Goal: Transaction & Acquisition: Purchase product/service

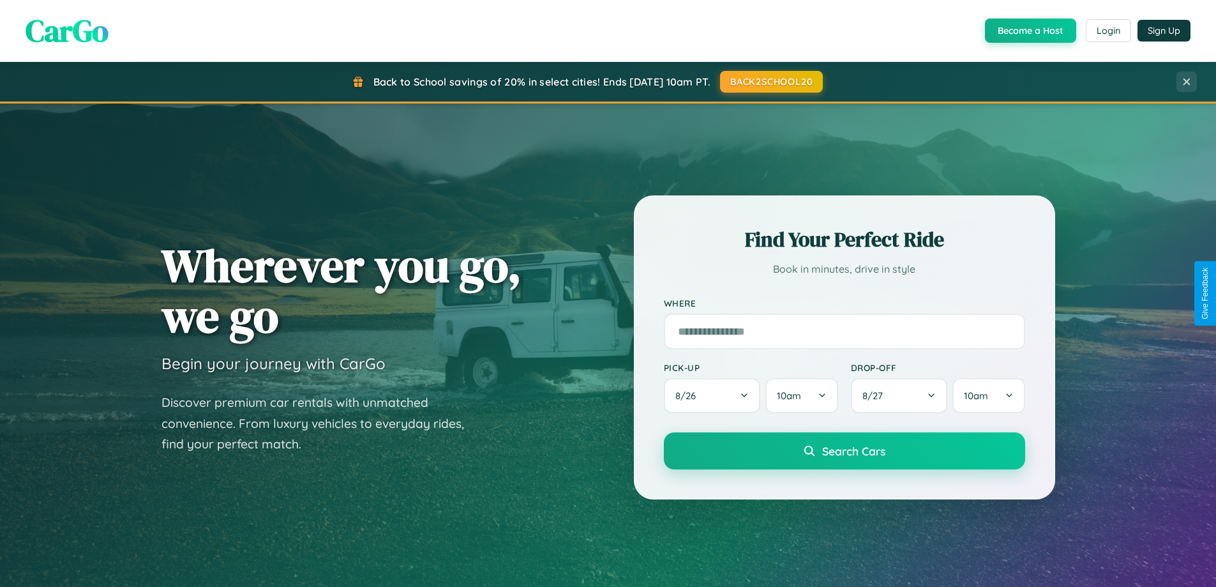
scroll to position [38, 0]
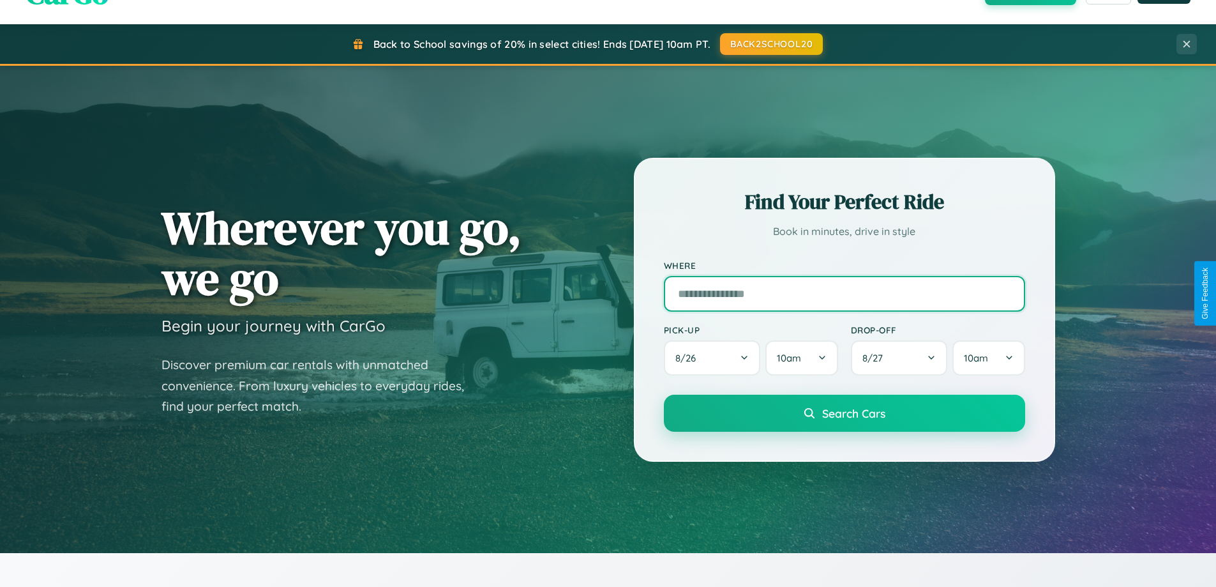
click at [844, 293] on input "text" at bounding box center [844, 294] width 361 height 36
type input "**********"
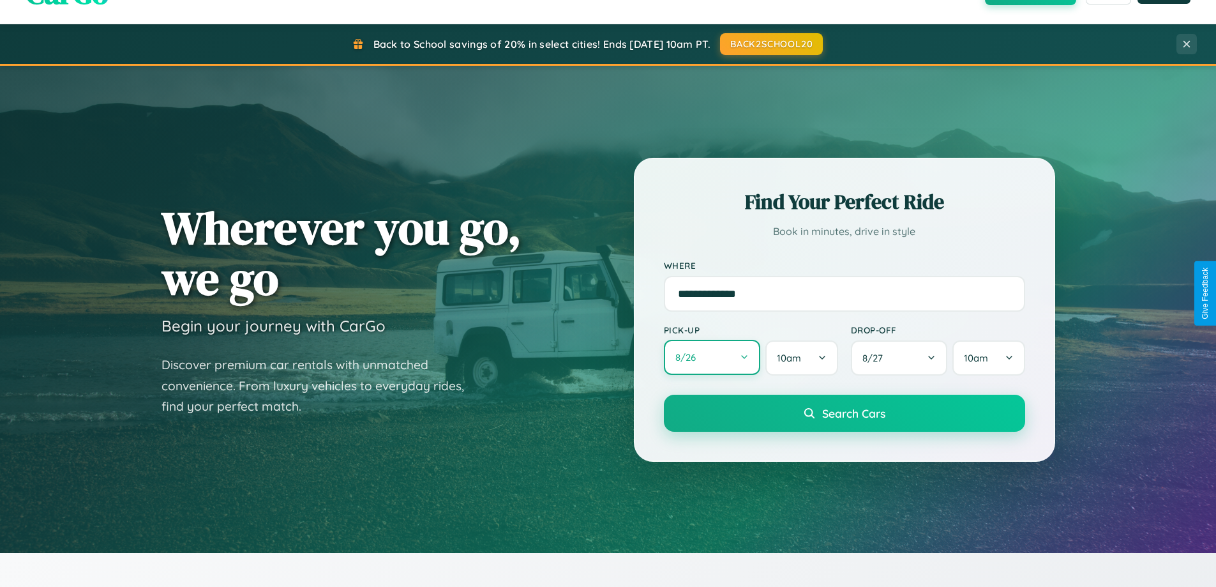
click at [712, 358] on button "8 / 26" at bounding box center [712, 357] width 97 height 35
select select "*"
select select "****"
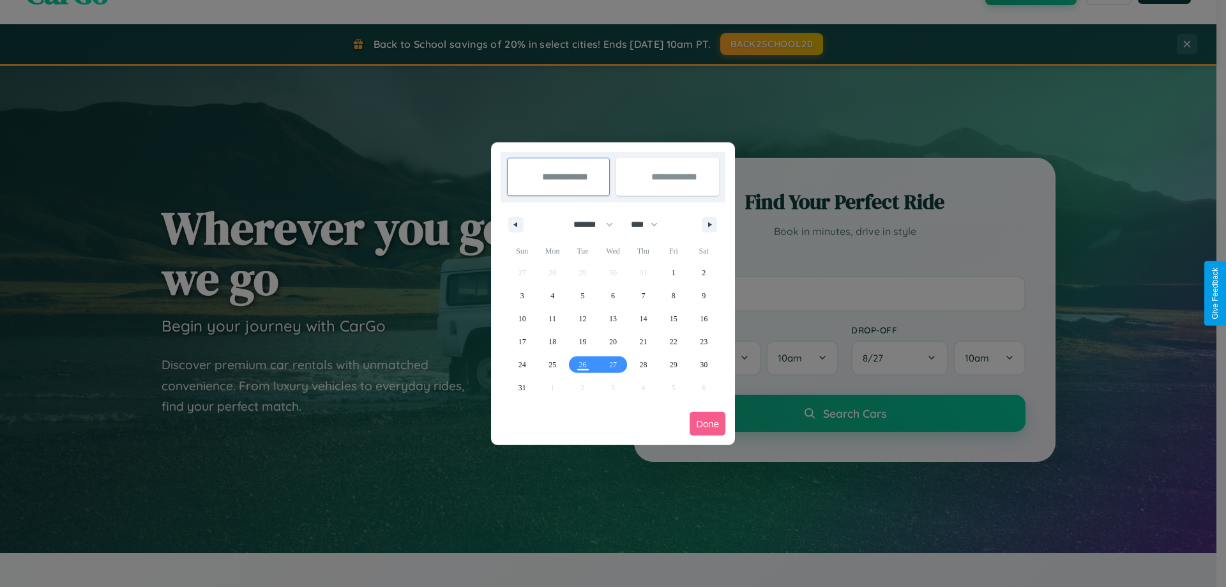
drag, startPoint x: 587, startPoint y: 224, endPoint x: 613, endPoint y: 256, distance: 40.9
click at [587, 224] on select "******* ******** ***** ***** *** **** **** ****** ********* ******* ******** **…" at bounding box center [591, 224] width 54 height 21
select select "*"
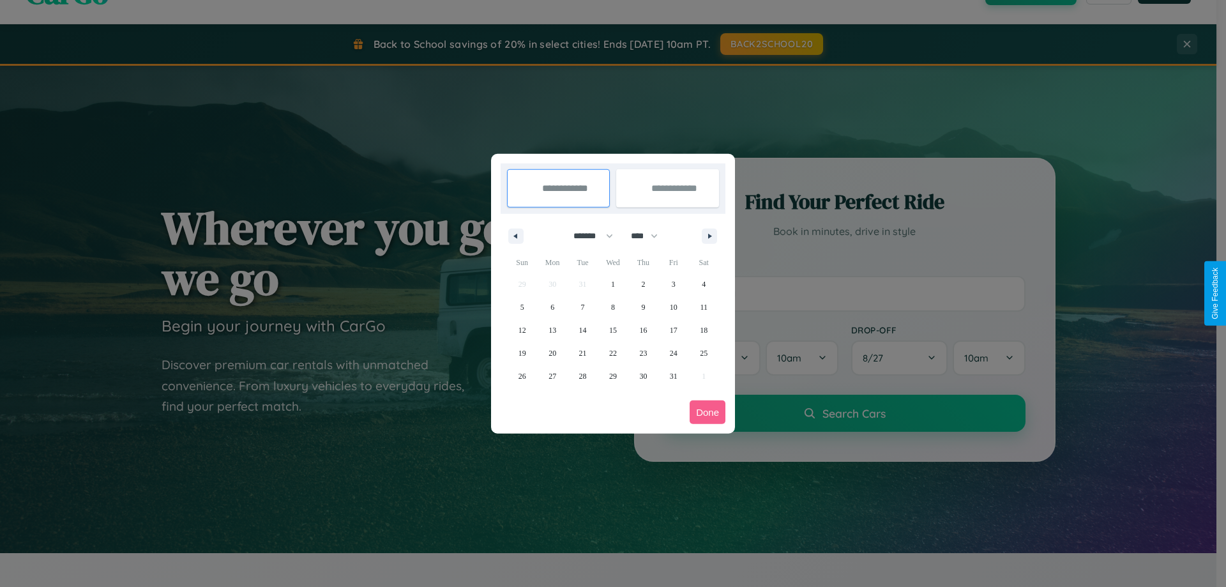
click at [650, 236] on select "**** **** **** **** **** **** **** **** **** **** **** **** **** **** **** ****…" at bounding box center [643, 235] width 38 height 21
select select "****"
click at [643, 375] on span "29" at bounding box center [643, 376] width 8 height 23
type input "**********"
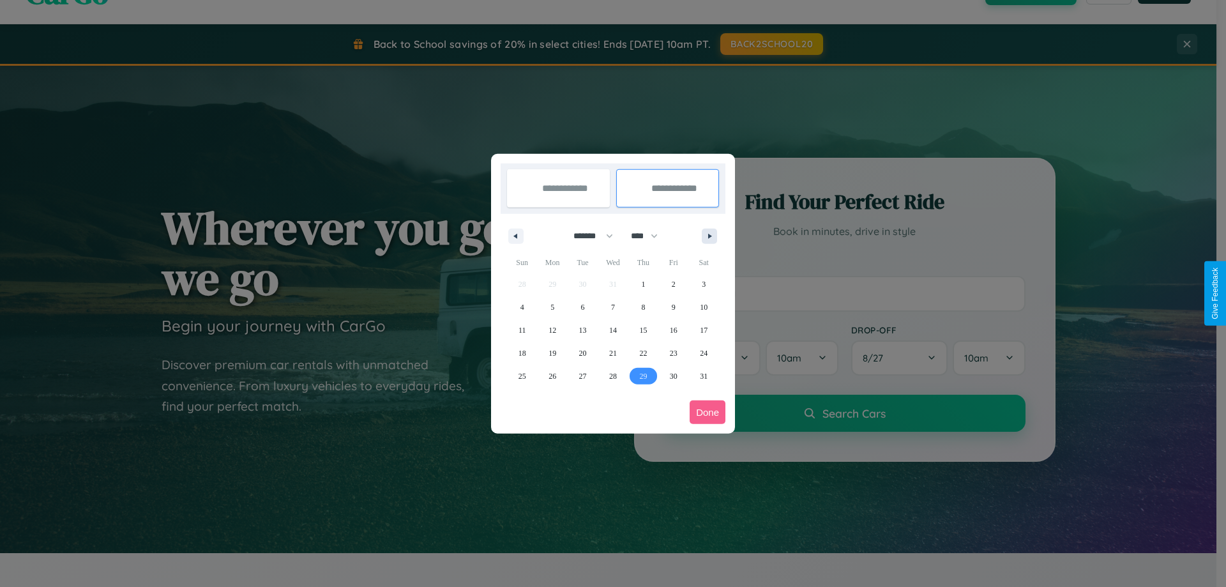
click at [709, 236] on icon "button" at bounding box center [712, 236] width 6 height 5
select select "*"
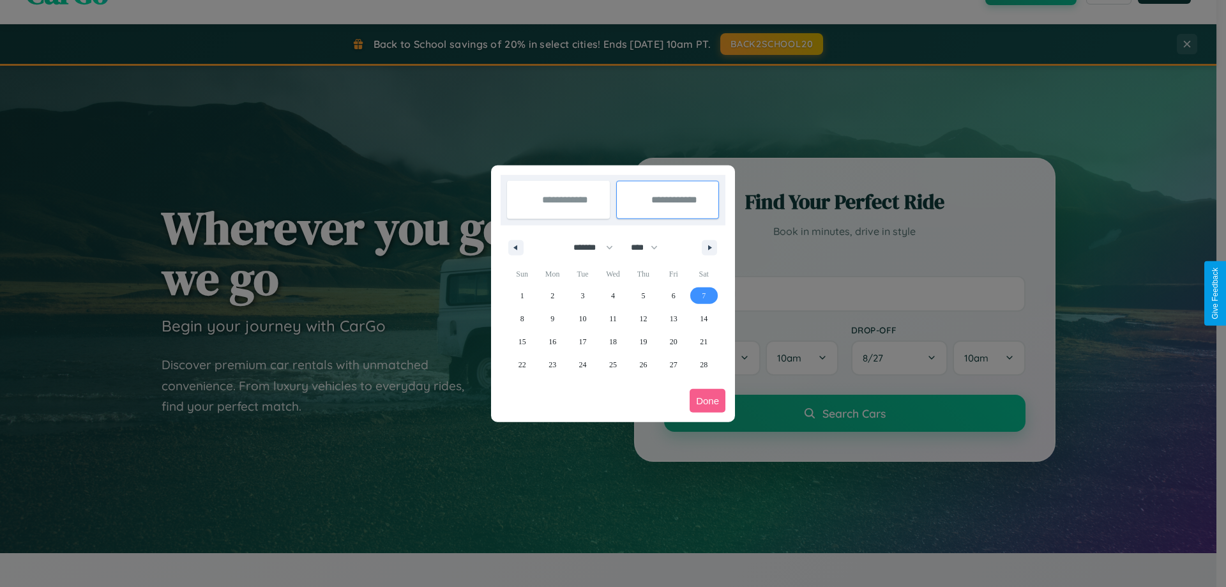
click at [704, 295] on span "7" at bounding box center [704, 295] width 4 height 23
type input "**********"
select select "*"
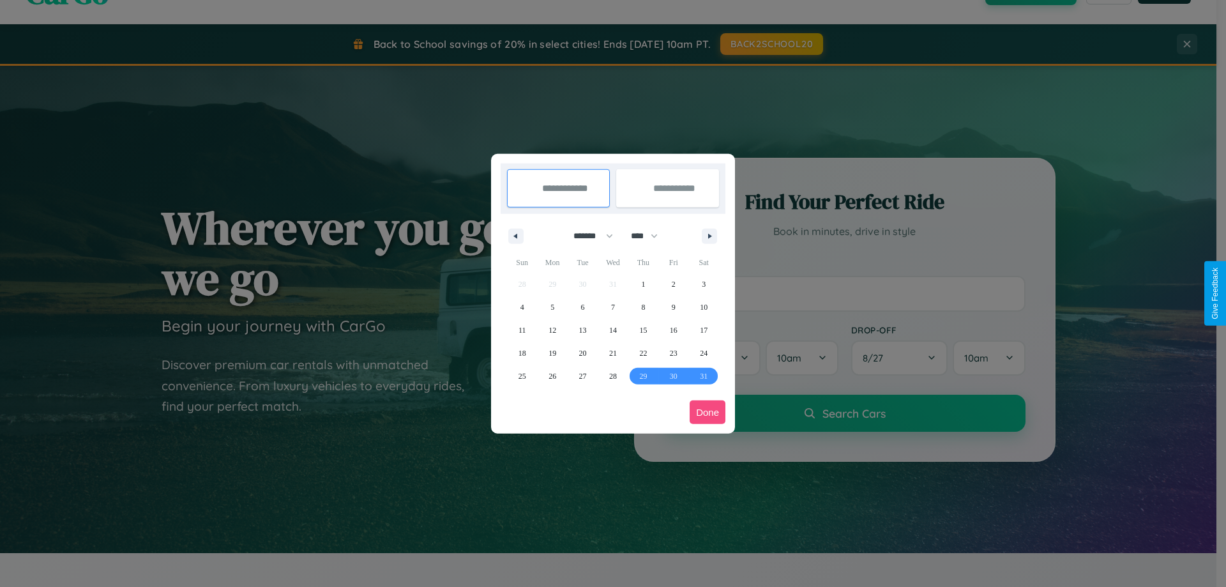
click at [707, 412] on button "Done" at bounding box center [708, 412] width 36 height 24
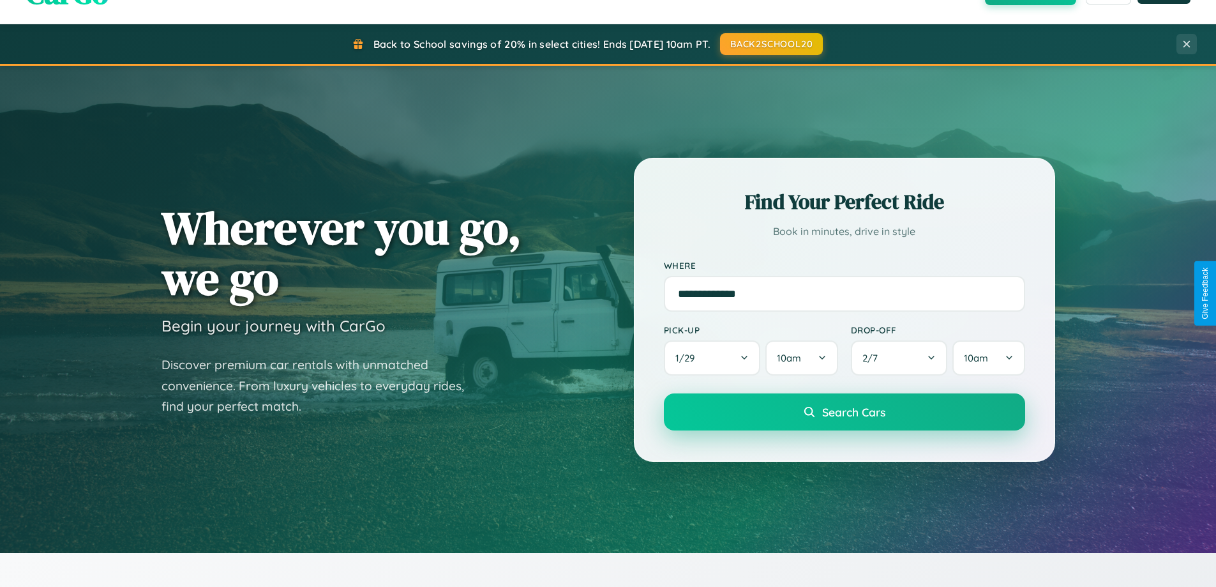
click at [844, 412] on span "Search Cars" at bounding box center [853, 412] width 63 height 14
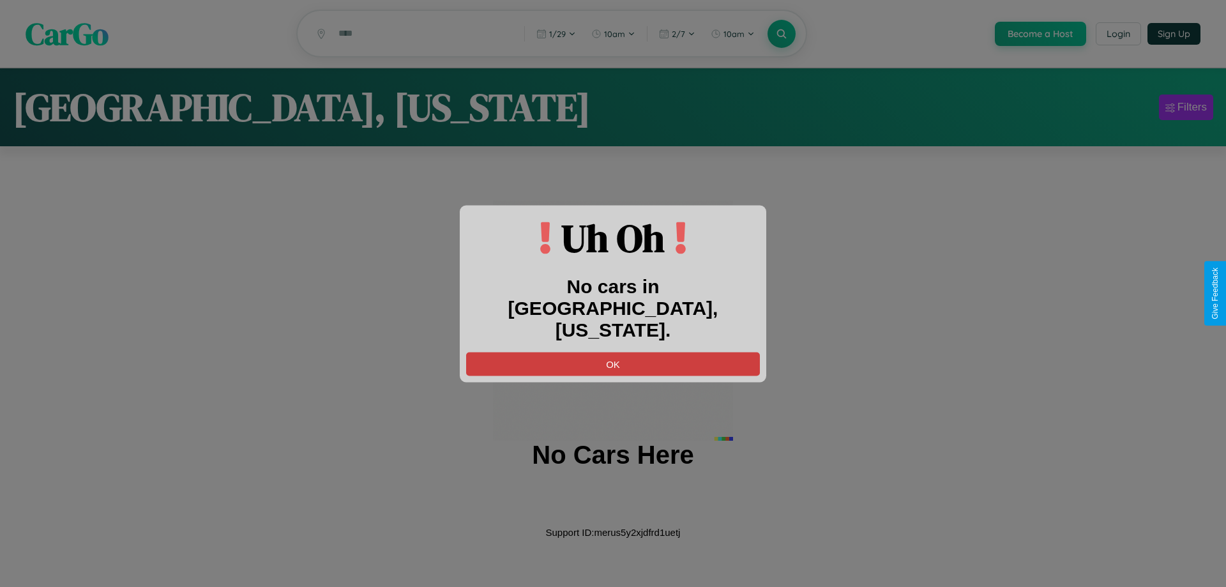
click at [613, 352] on button "OK" at bounding box center [613, 364] width 294 height 24
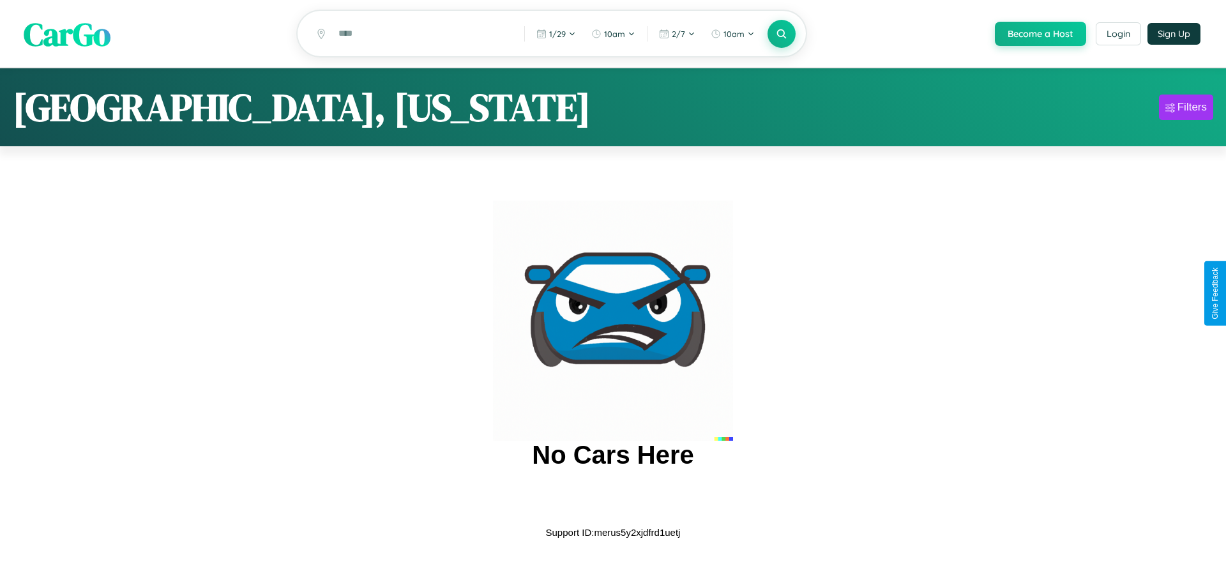
click at [67, 34] on span "CarGo" at bounding box center [67, 33] width 87 height 44
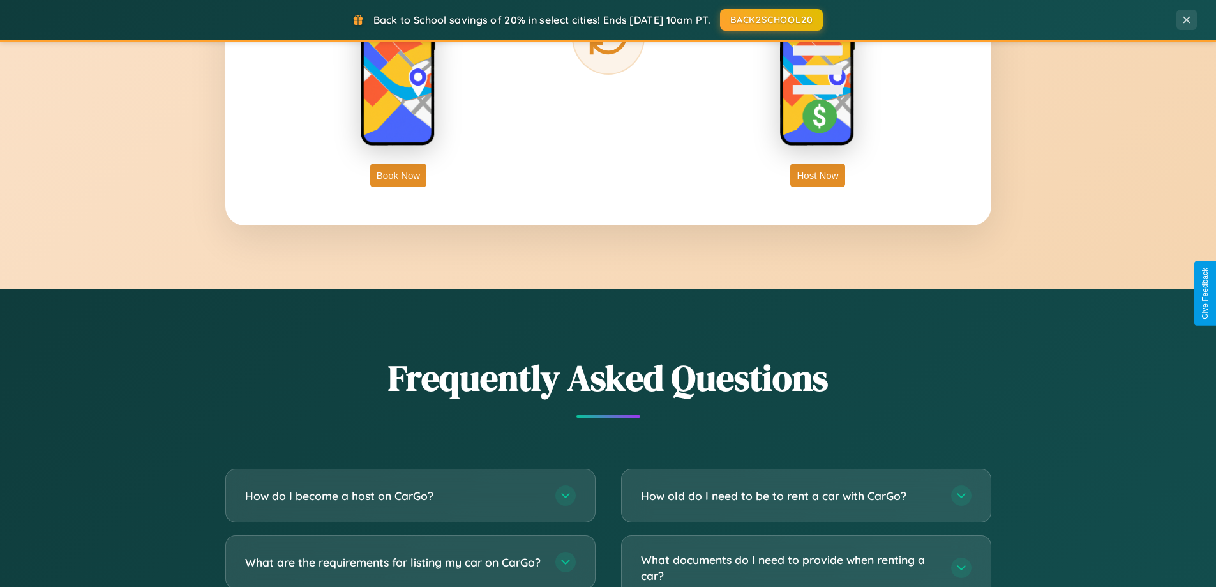
scroll to position [2457, 0]
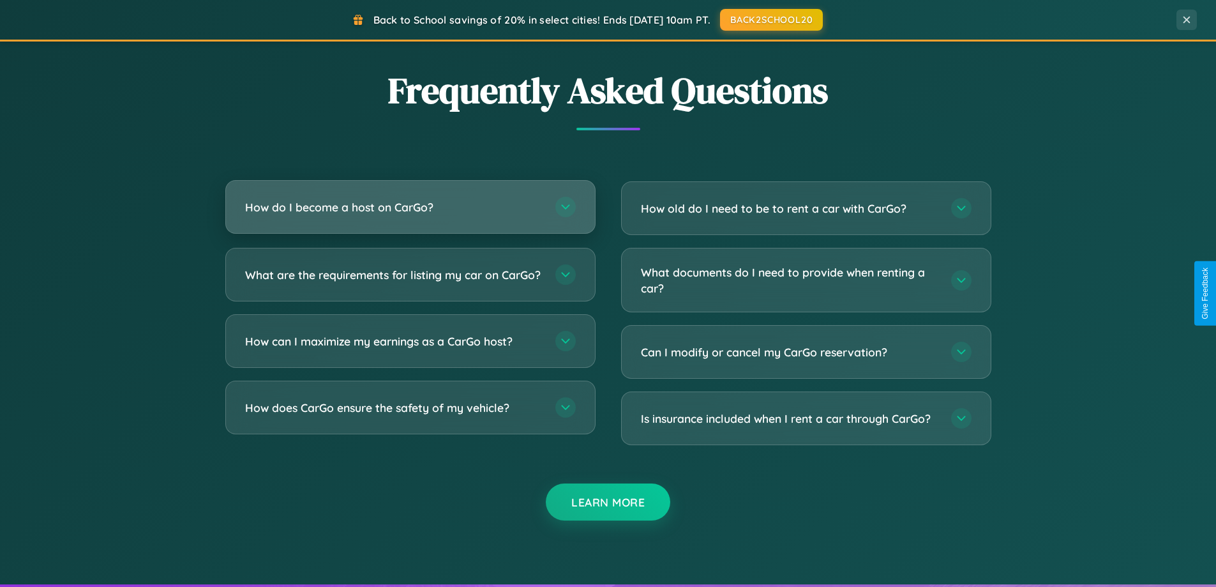
click at [410, 208] on h3 "How do I become a host on CarGo?" at bounding box center [394, 207] width 298 height 16
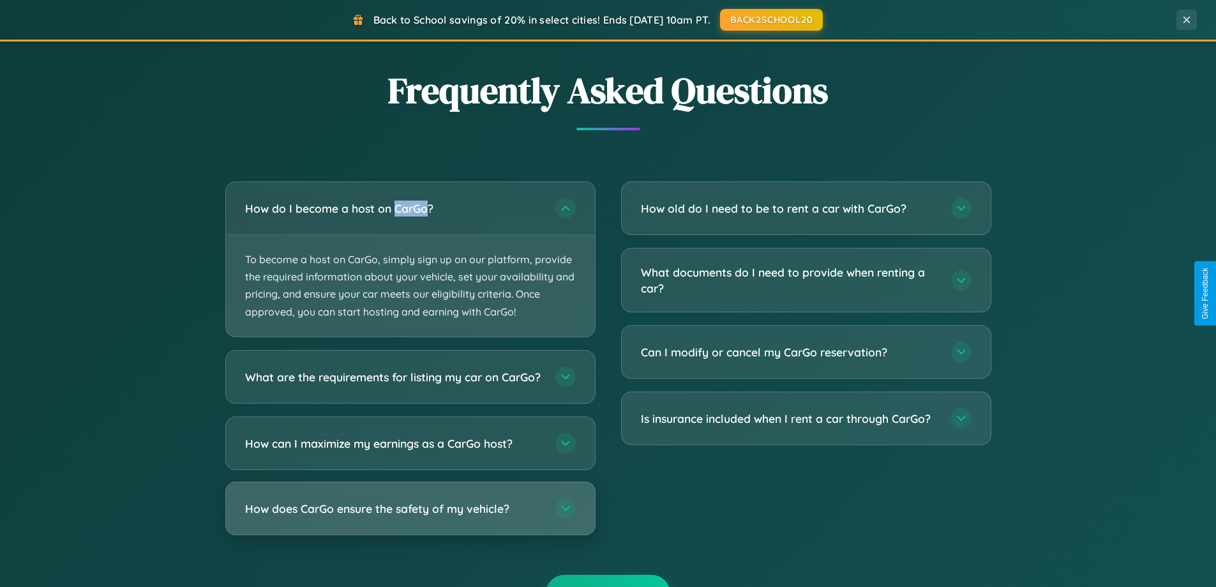
click at [410, 516] on h3 "How does CarGo ensure the safety of my vehicle?" at bounding box center [394, 508] width 298 height 16
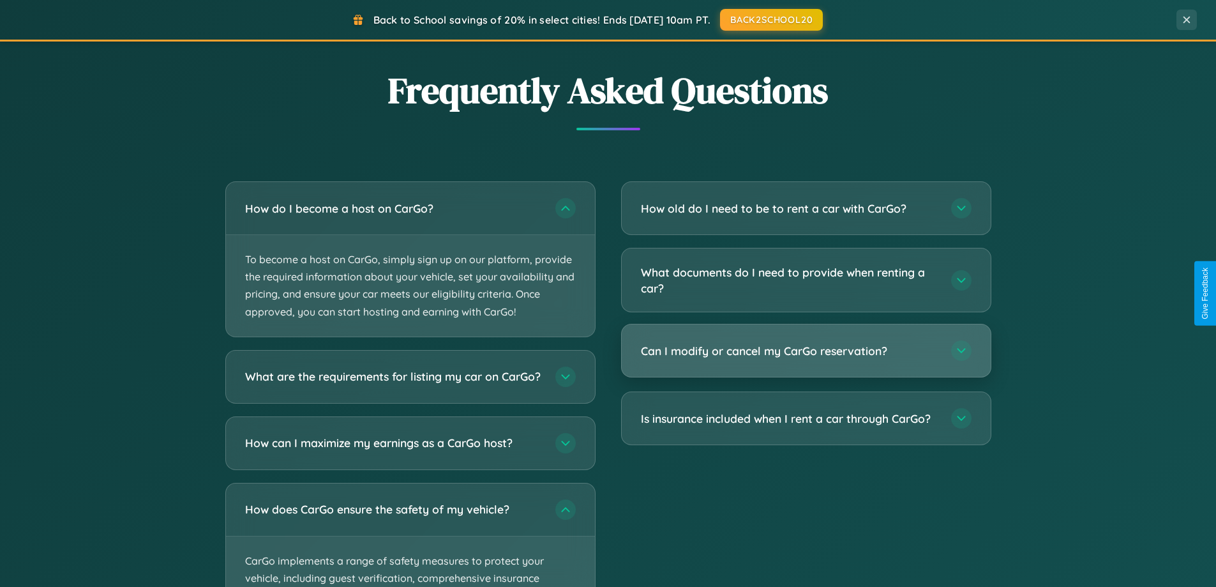
click at [806, 351] on h3 "Can I modify or cancel my CarGo reservation?" at bounding box center [790, 351] width 298 height 16
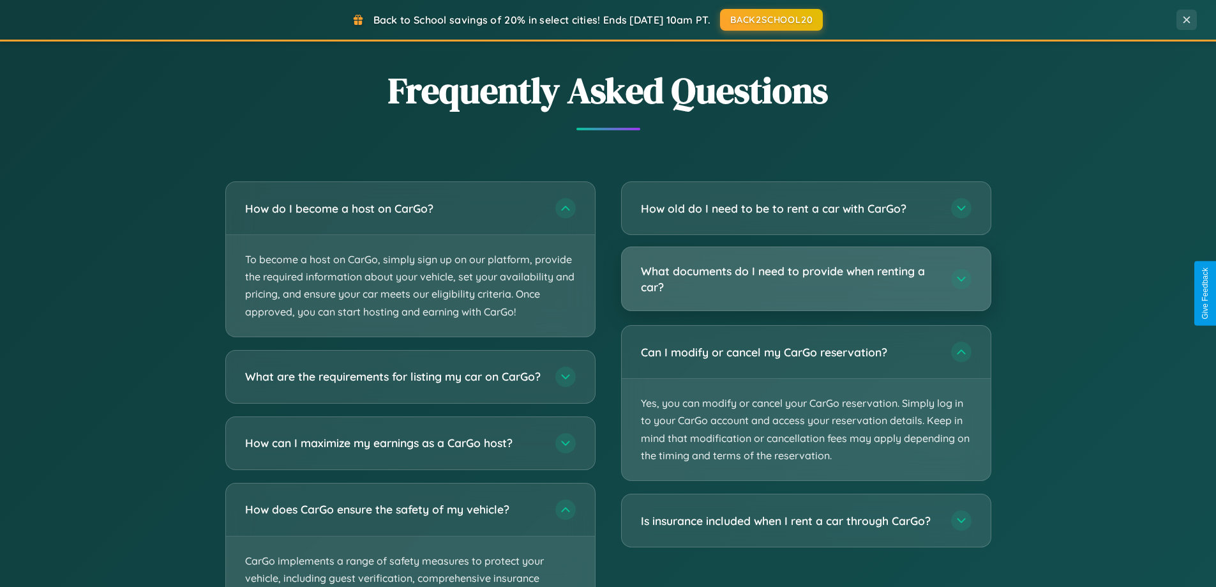
click at [806, 280] on h3 "What documents do I need to provide when renting a car?" at bounding box center [790, 278] width 298 height 31
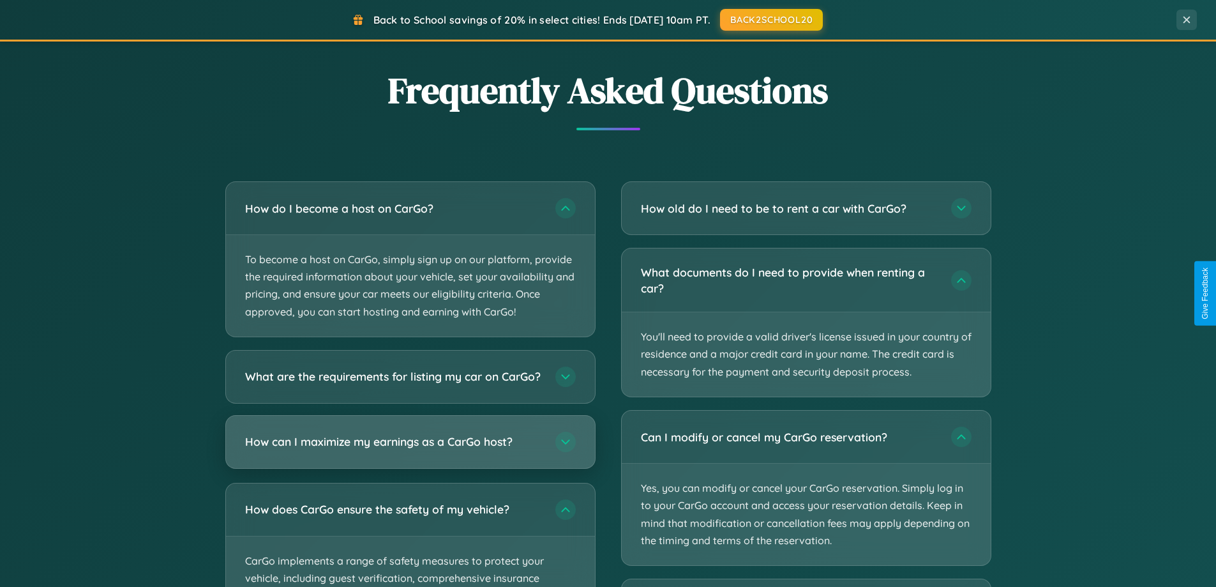
click at [410, 450] on h3 "How can I maximize my earnings as a CarGo host?" at bounding box center [394, 442] width 298 height 16
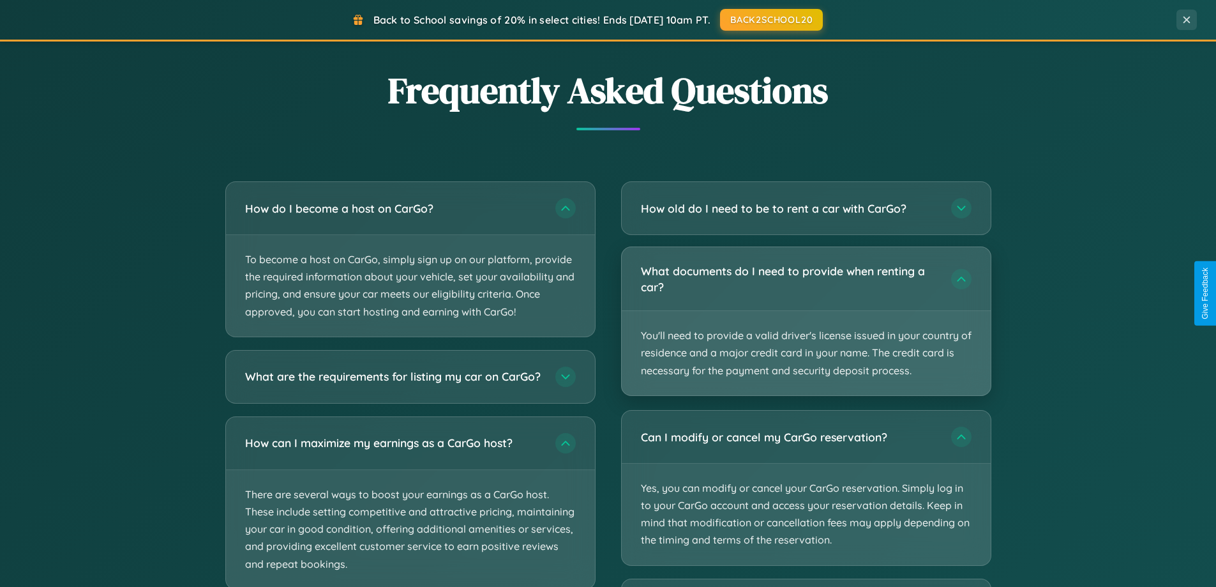
click at [806, 322] on p "You'll need to provide a valid driver's license issued in your country of resid…" at bounding box center [806, 353] width 369 height 84
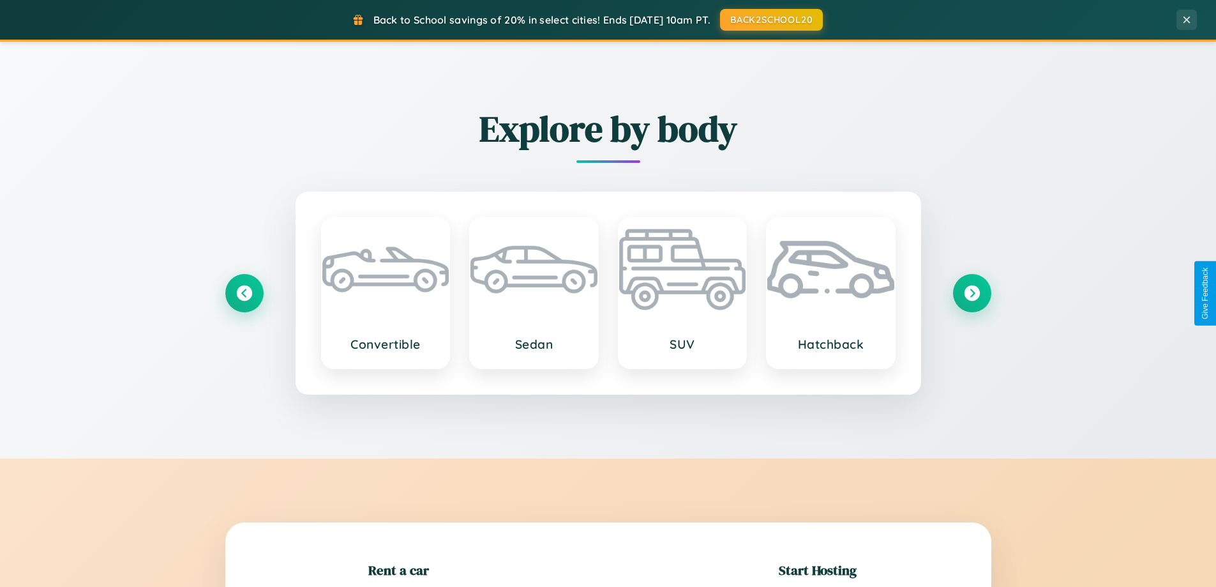
scroll to position [276, 0]
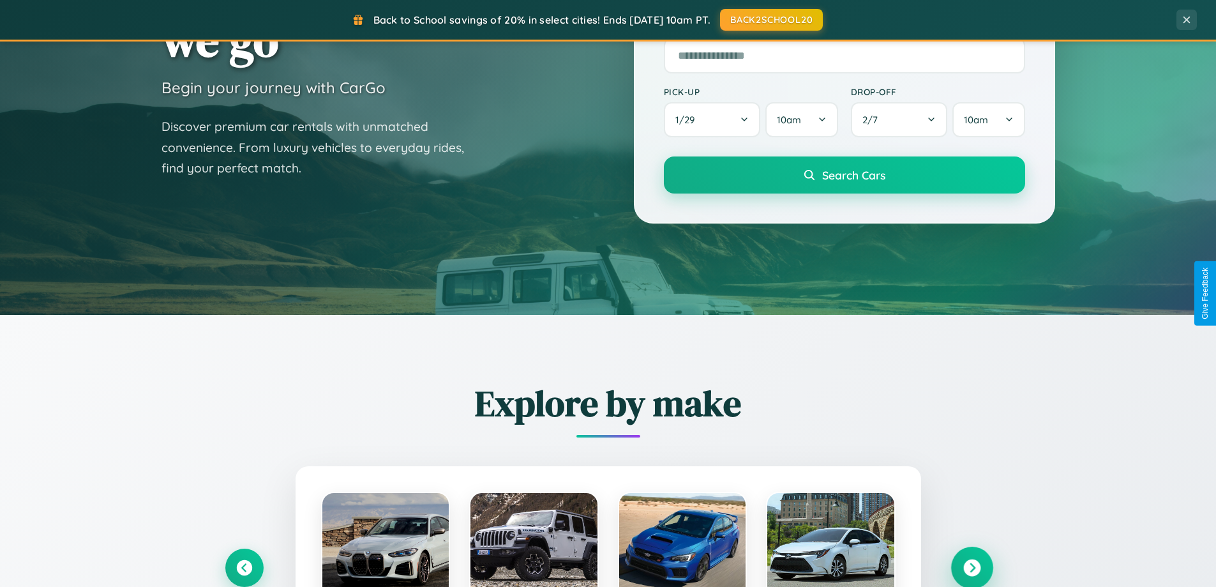
click at [972, 568] on icon at bounding box center [971, 567] width 17 height 17
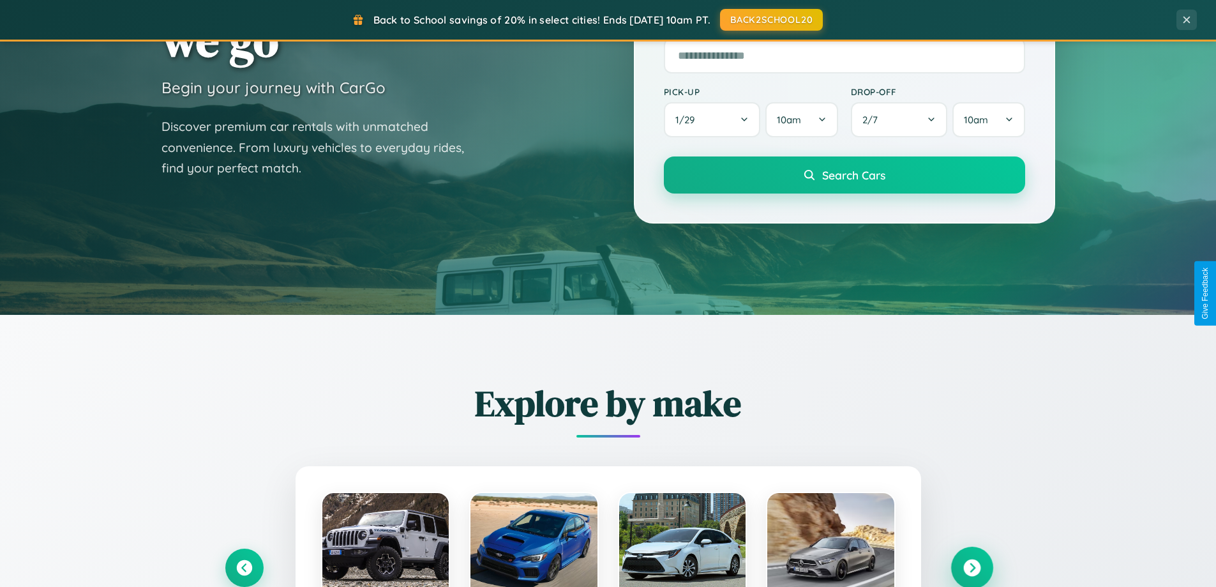
click at [972, 566] on icon at bounding box center [971, 567] width 17 height 17
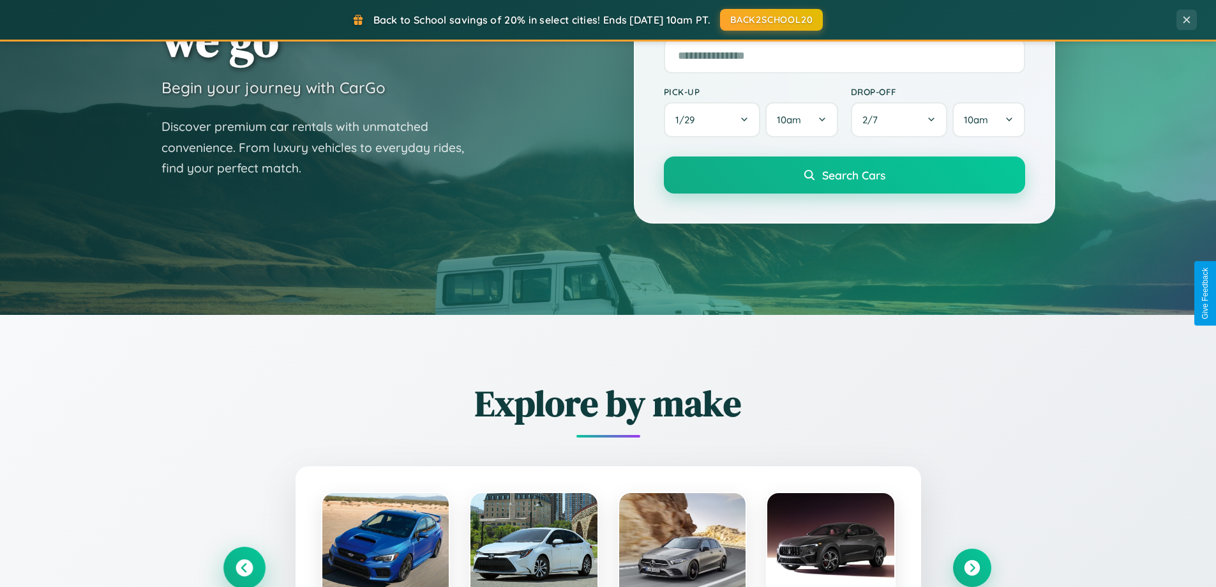
click at [244, 567] on icon at bounding box center [244, 567] width 17 height 17
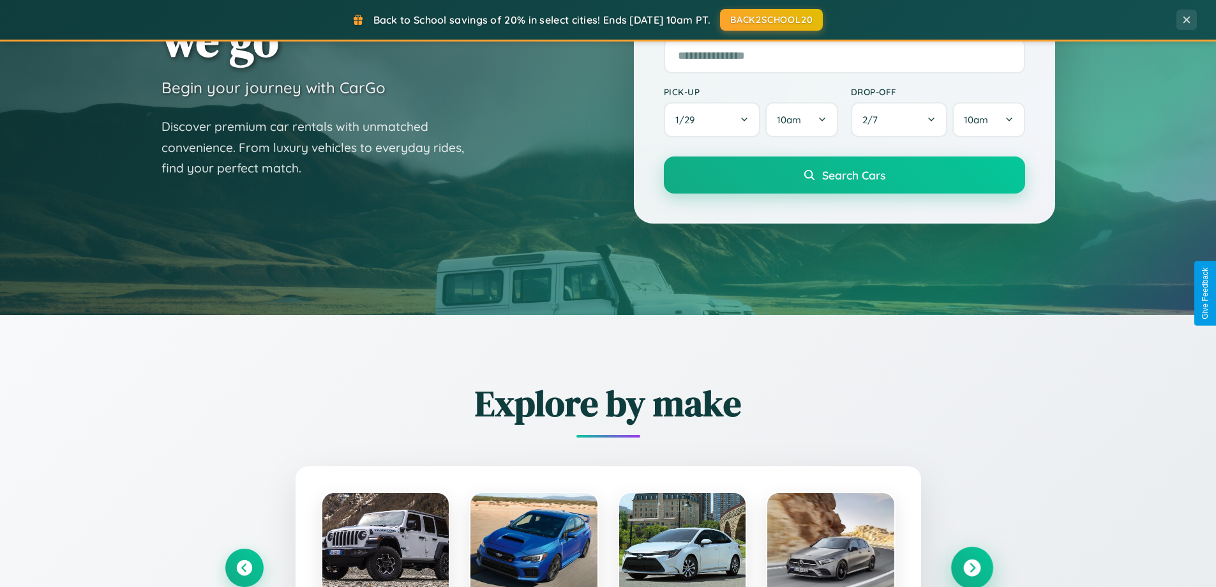
click at [972, 567] on icon at bounding box center [971, 567] width 17 height 17
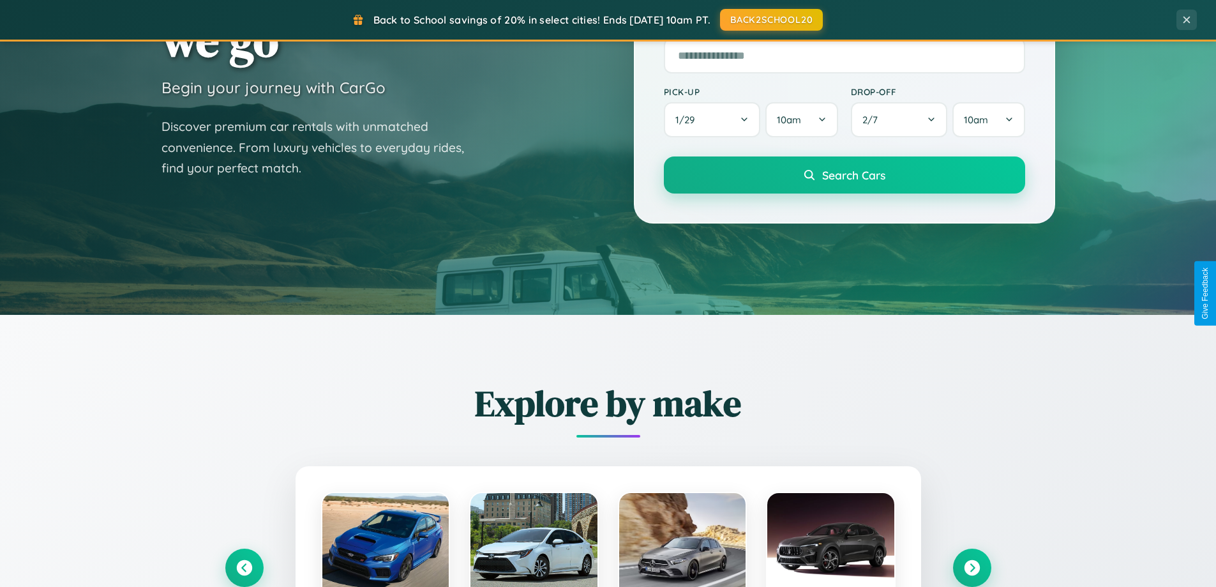
scroll to position [1278, 0]
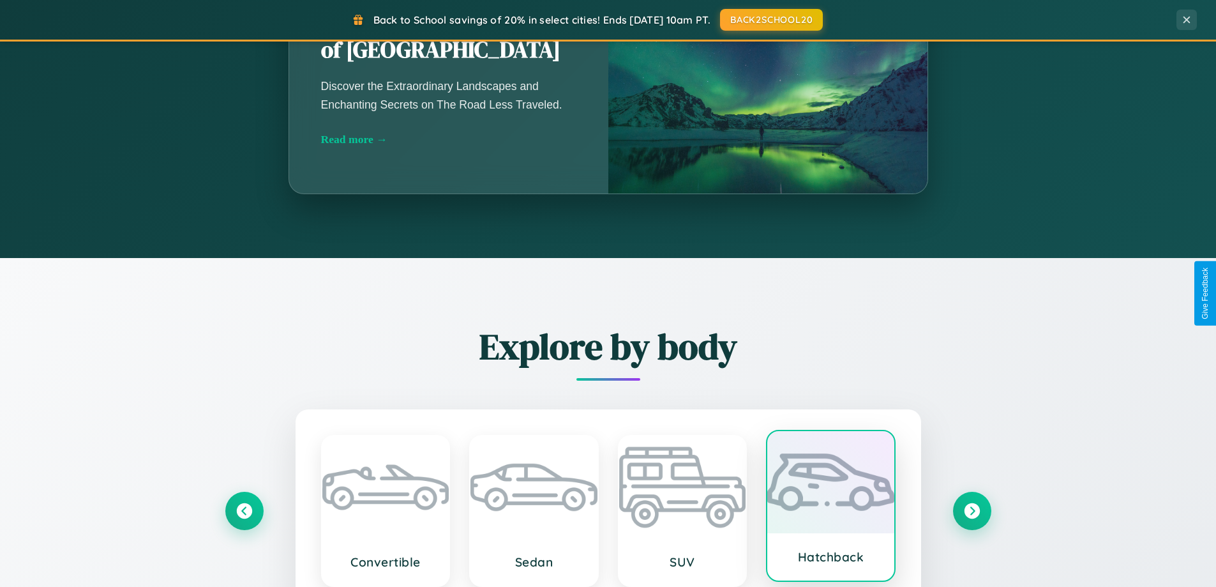
click at [831, 508] on div at bounding box center [830, 482] width 127 height 102
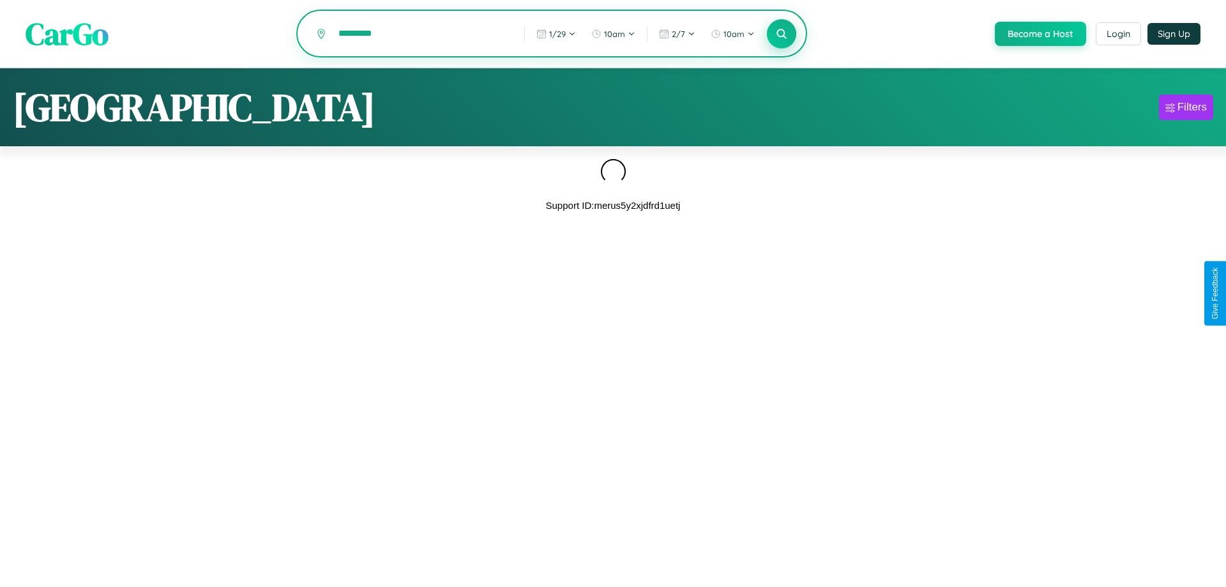
type input "*********"
click at [780, 34] on icon at bounding box center [781, 33] width 12 height 12
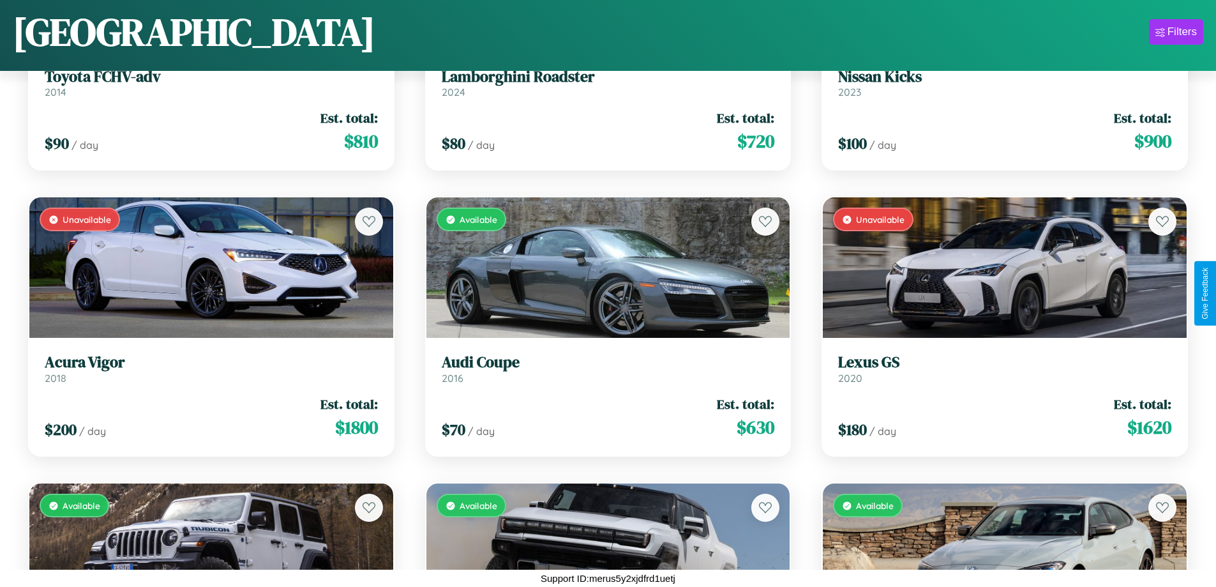
scroll to position [2467, 0]
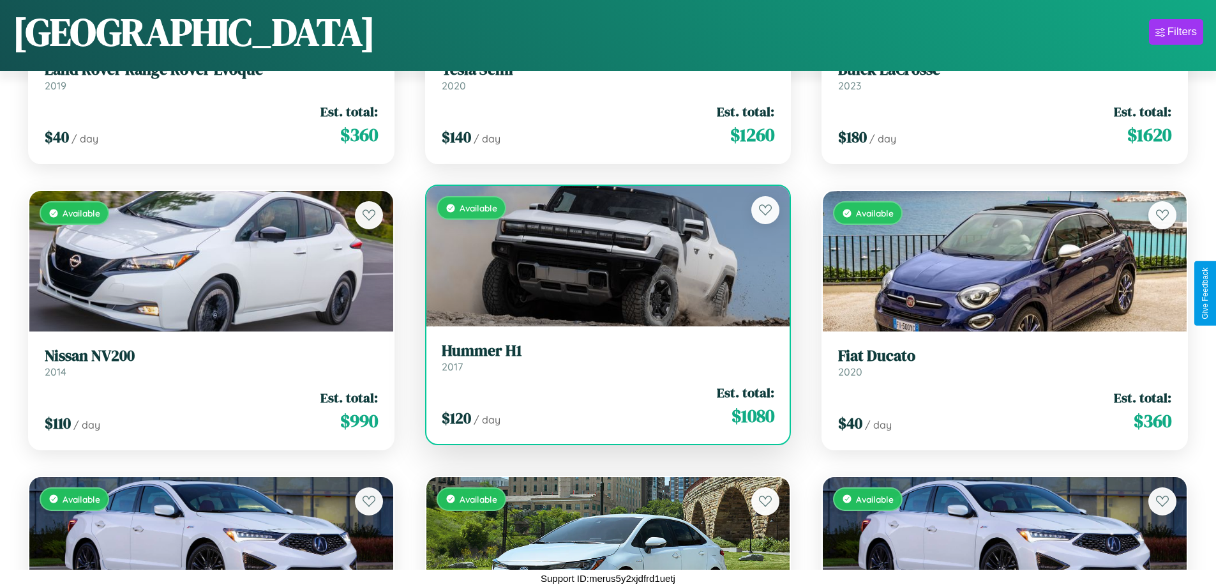
click at [603, 357] on h3 "Hummer H1" at bounding box center [608, 351] width 333 height 19
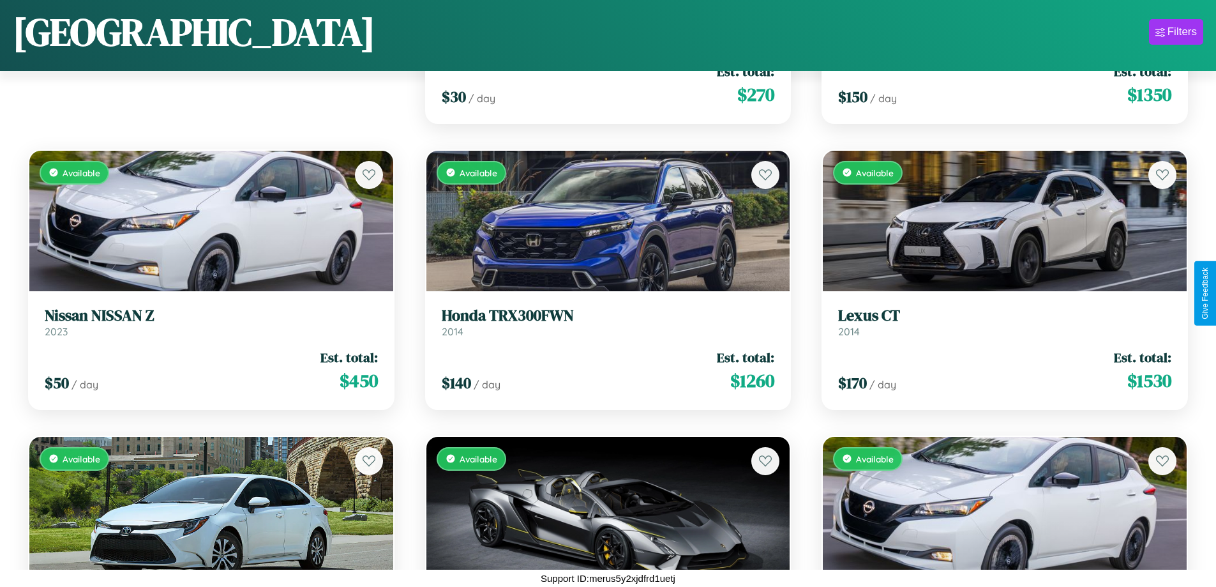
scroll to position [179, 0]
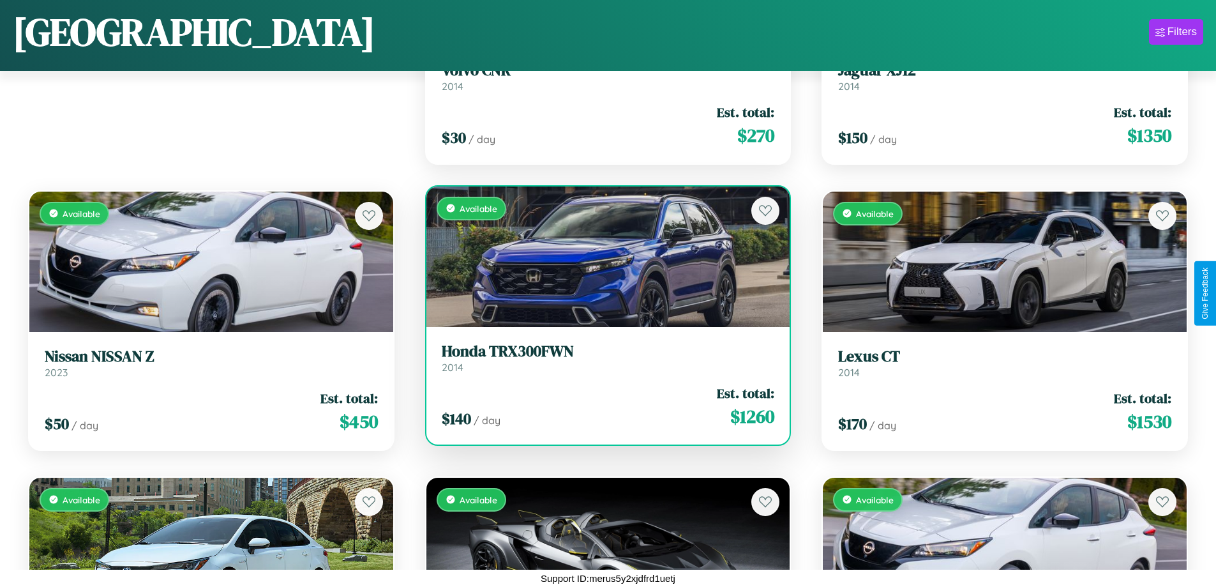
click at [603, 358] on h3 "Honda TRX300FWN" at bounding box center [608, 351] width 333 height 19
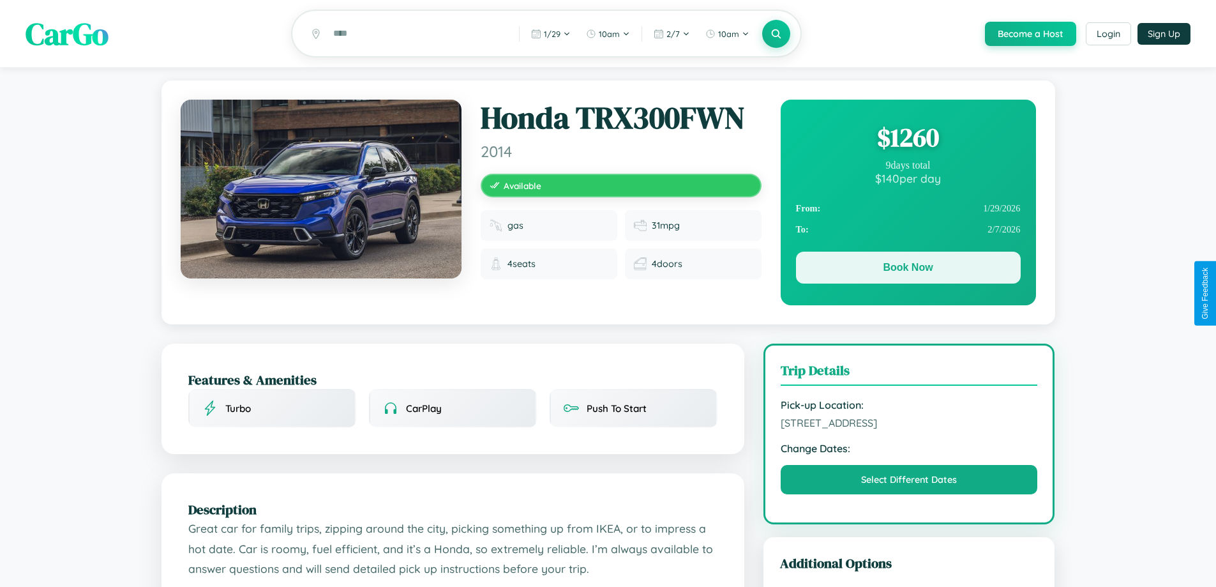
click at [908, 269] on button "Book Now" at bounding box center [908, 268] width 225 height 32
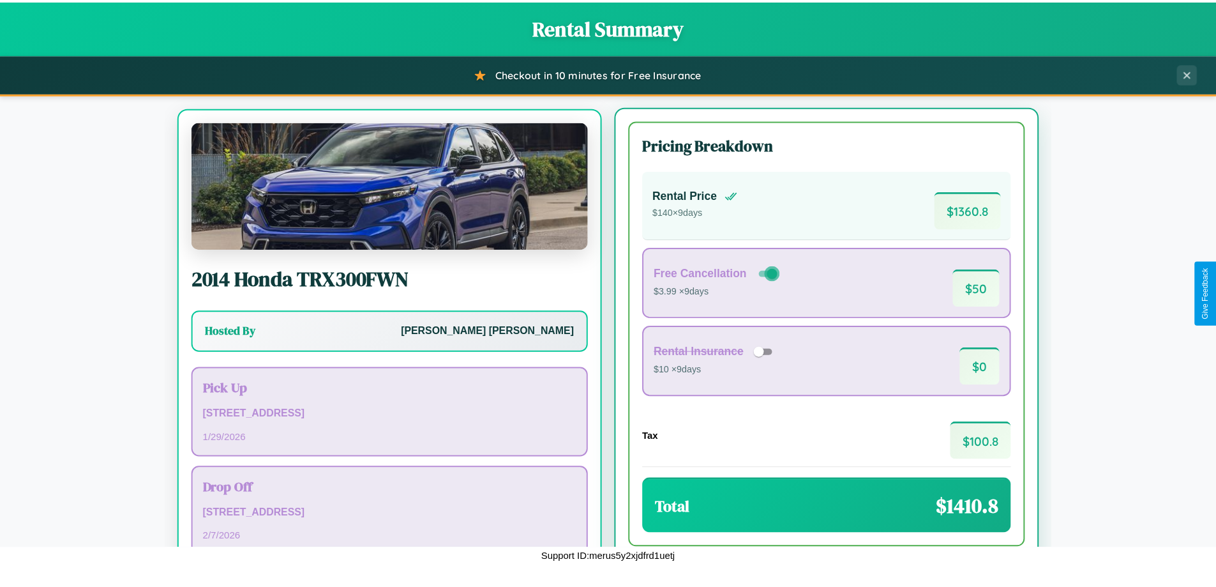
scroll to position [59, 0]
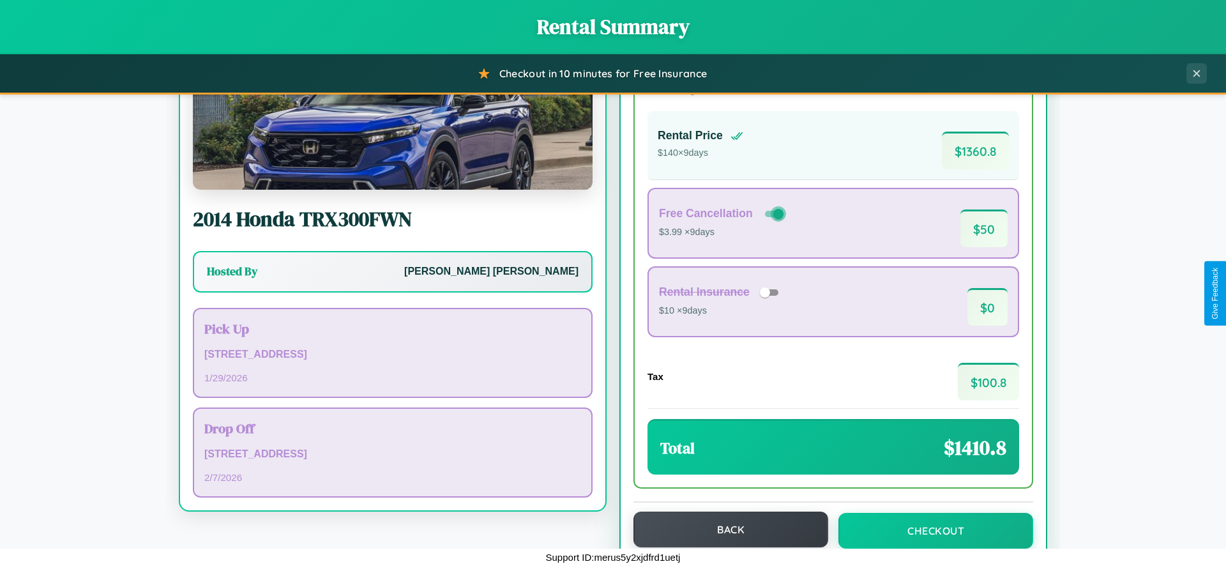
click at [725, 529] on button "Back" at bounding box center [730, 529] width 195 height 36
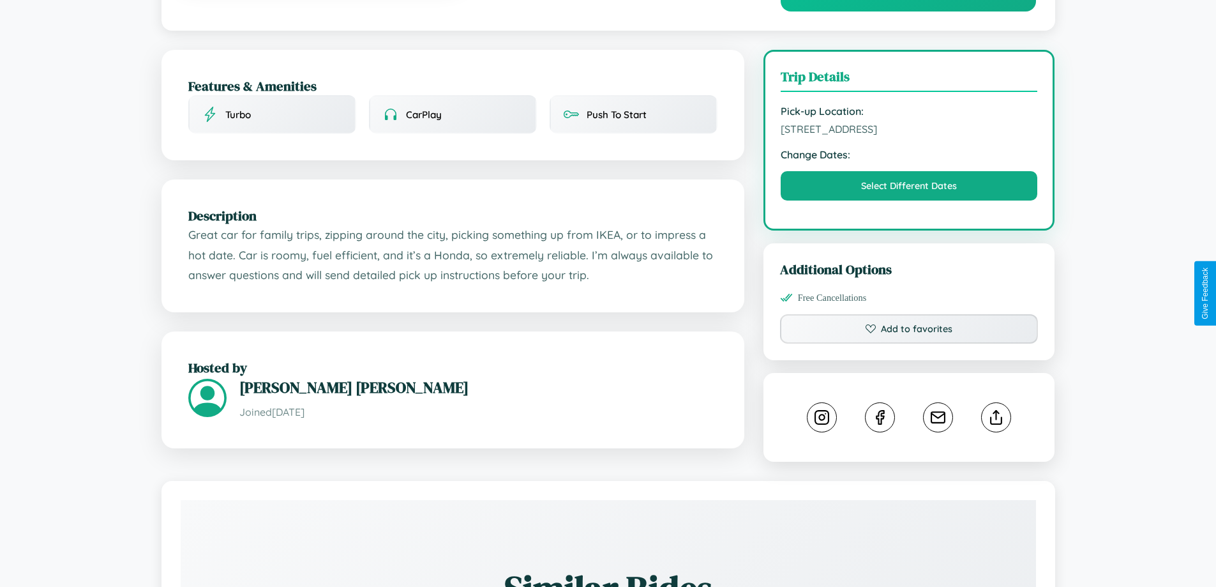
scroll to position [695, 0]
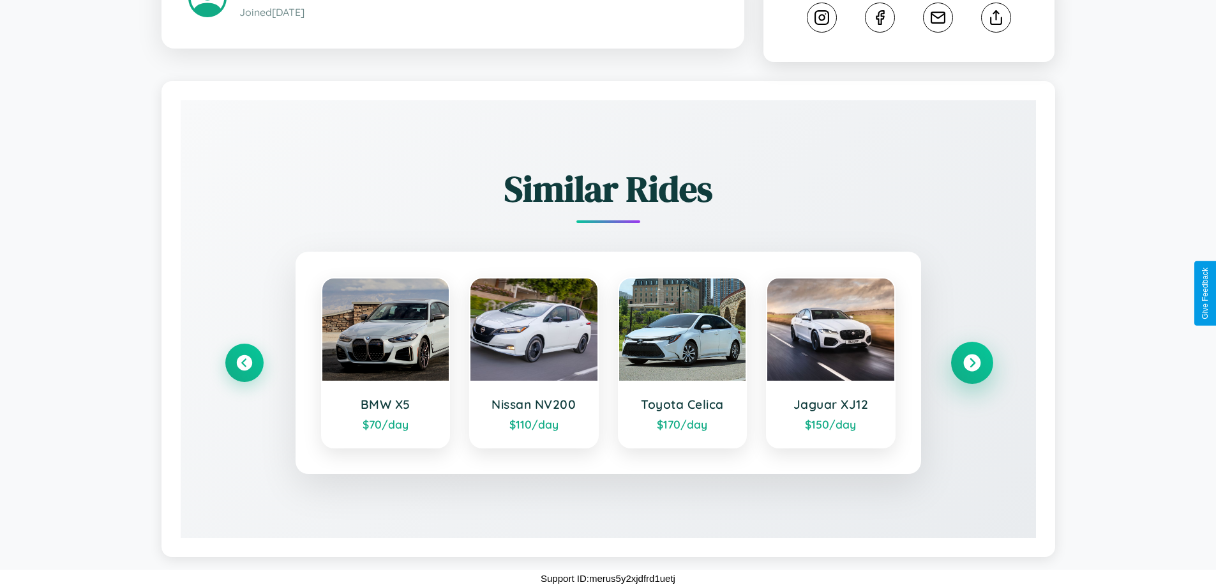
click at [972, 363] on icon at bounding box center [971, 362] width 17 height 17
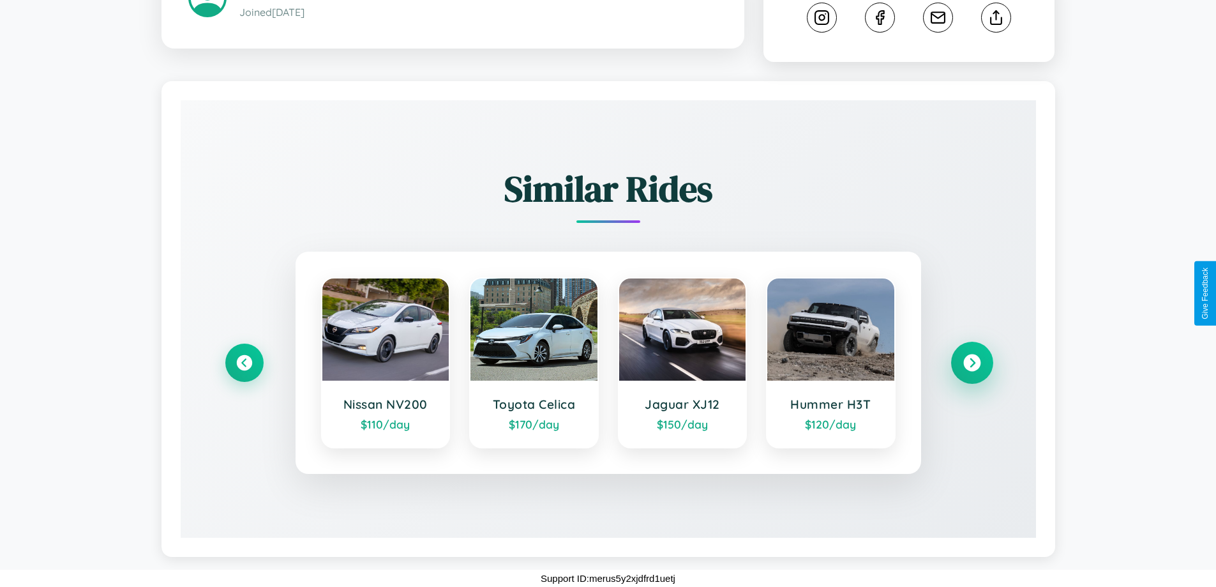
click at [972, 363] on icon at bounding box center [971, 362] width 17 height 17
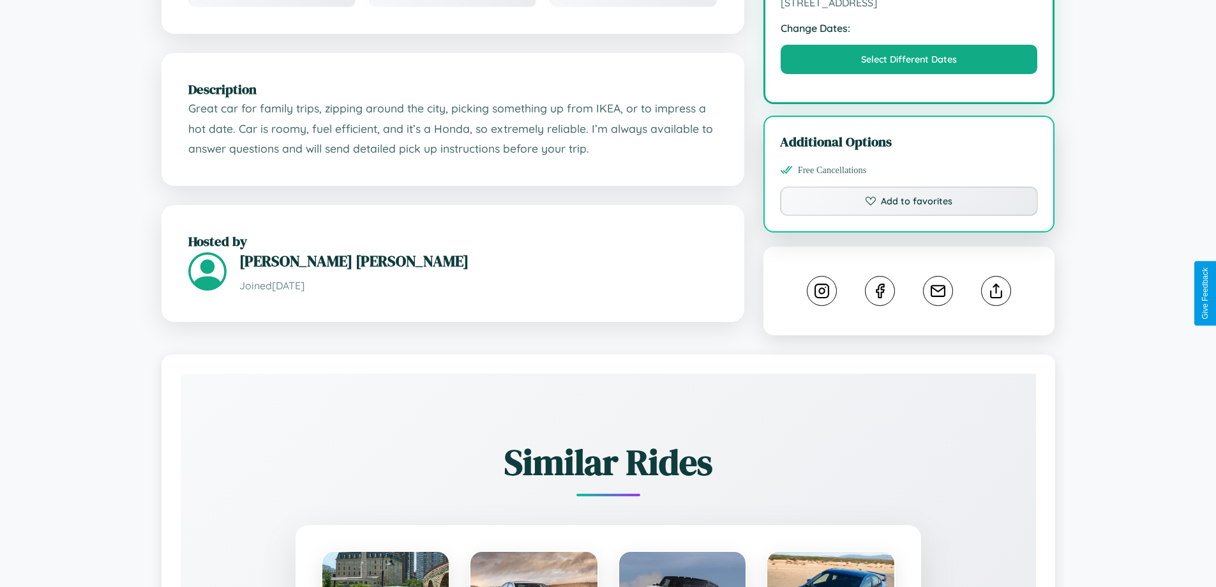
click at [996, 230] on div "Additional Options Free Cancellations Add to favorites" at bounding box center [910, 174] width 292 height 117
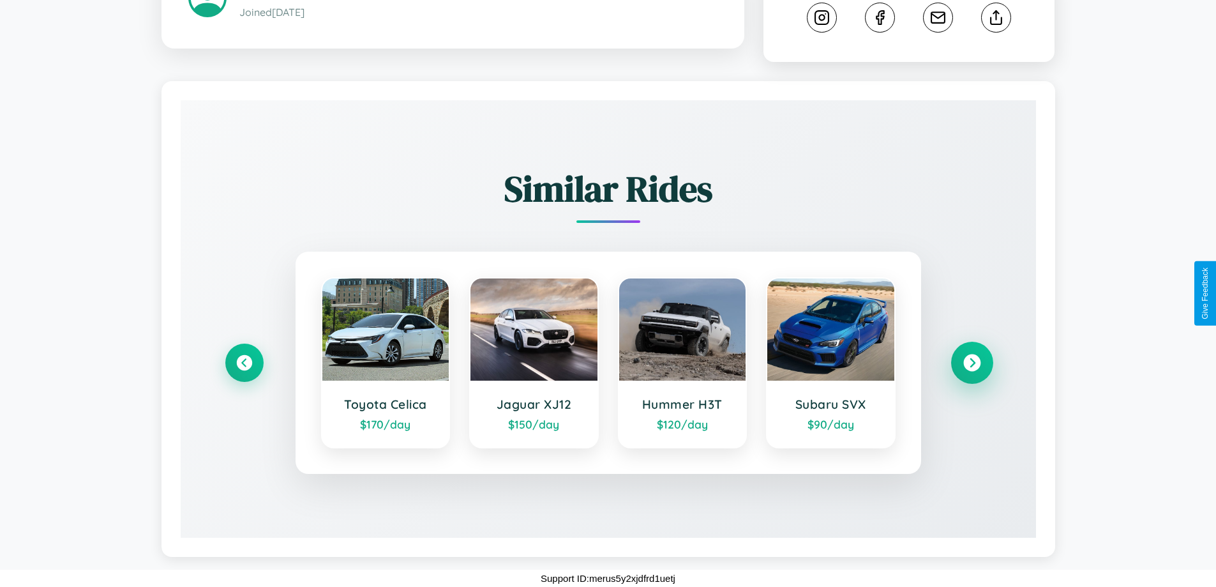
click at [972, 363] on icon at bounding box center [971, 362] width 17 height 17
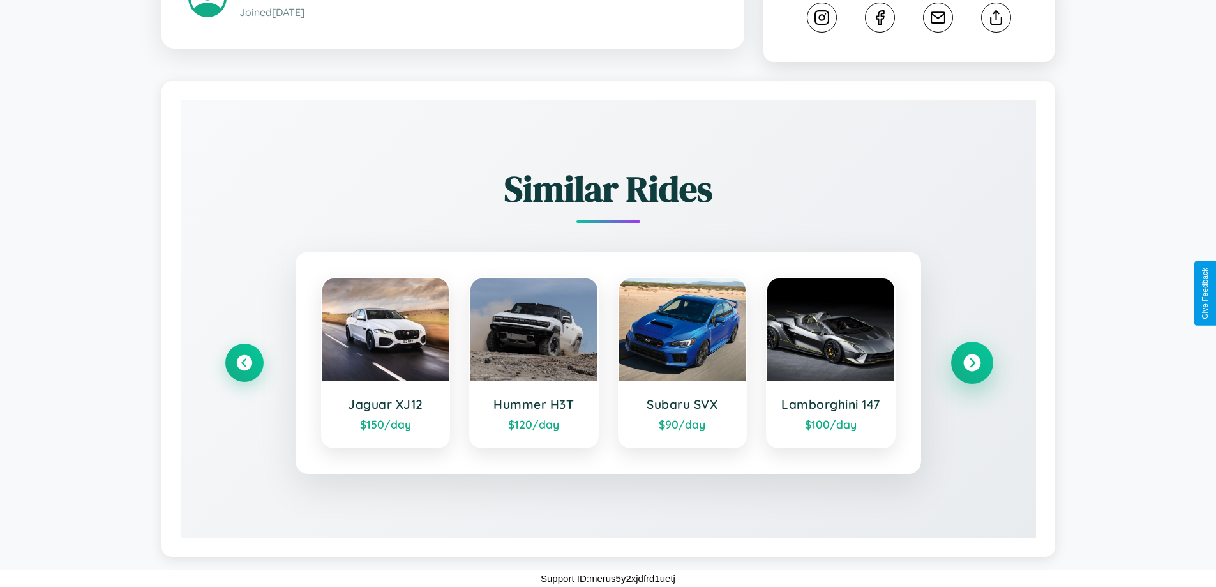
click at [972, 363] on icon at bounding box center [971, 362] width 17 height 17
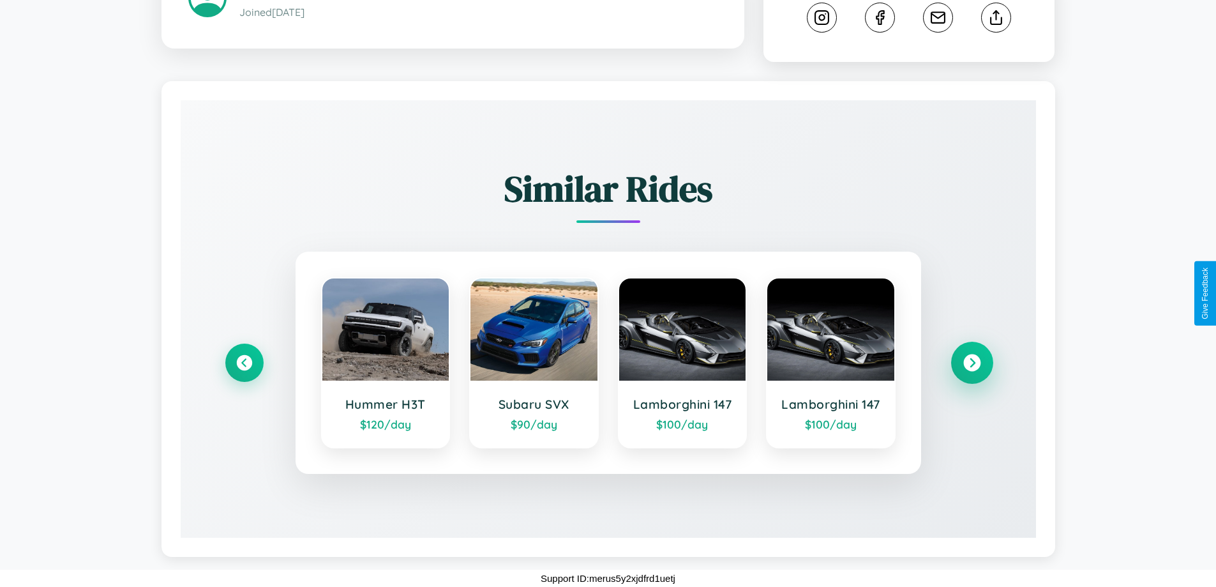
click at [972, 363] on icon at bounding box center [971, 362] width 17 height 17
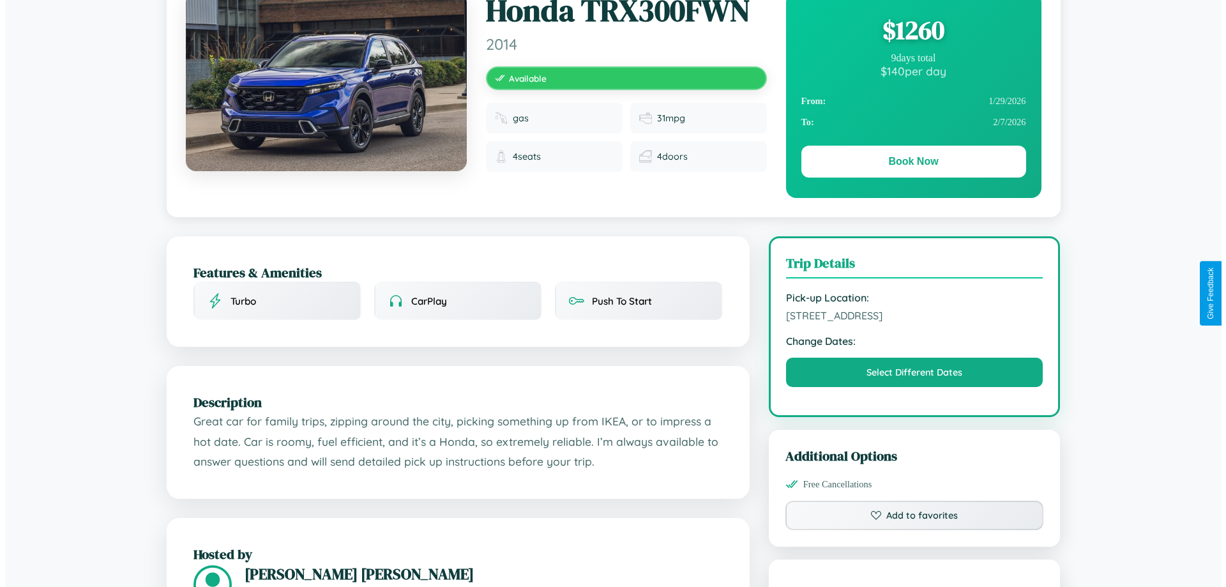
scroll to position [0, 0]
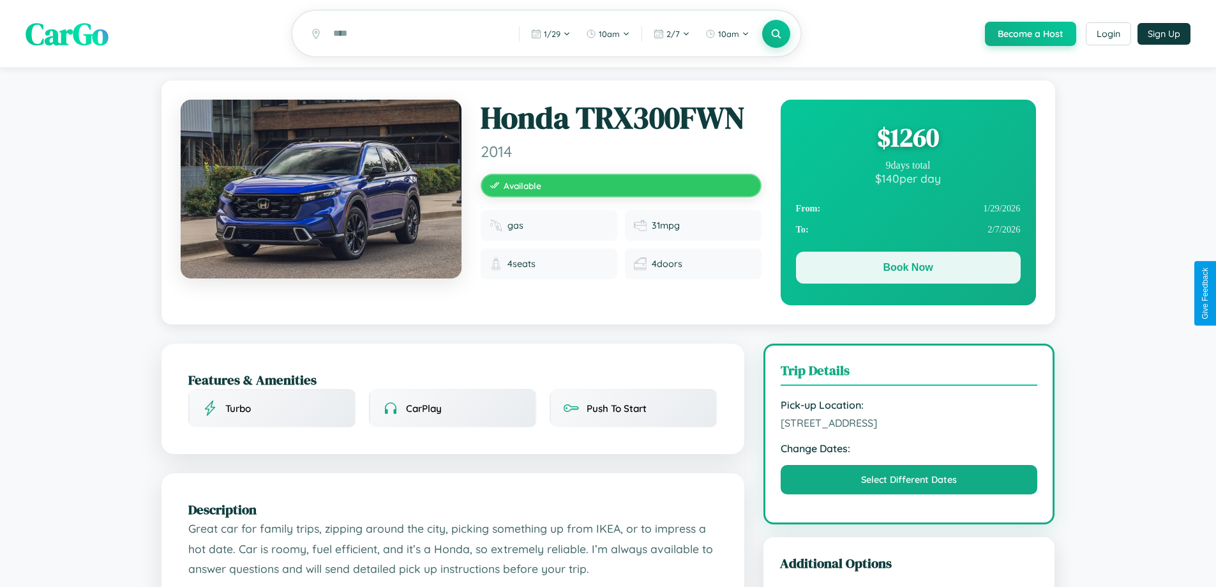
click at [908, 269] on button "Book Now" at bounding box center [908, 268] width 225 height 32
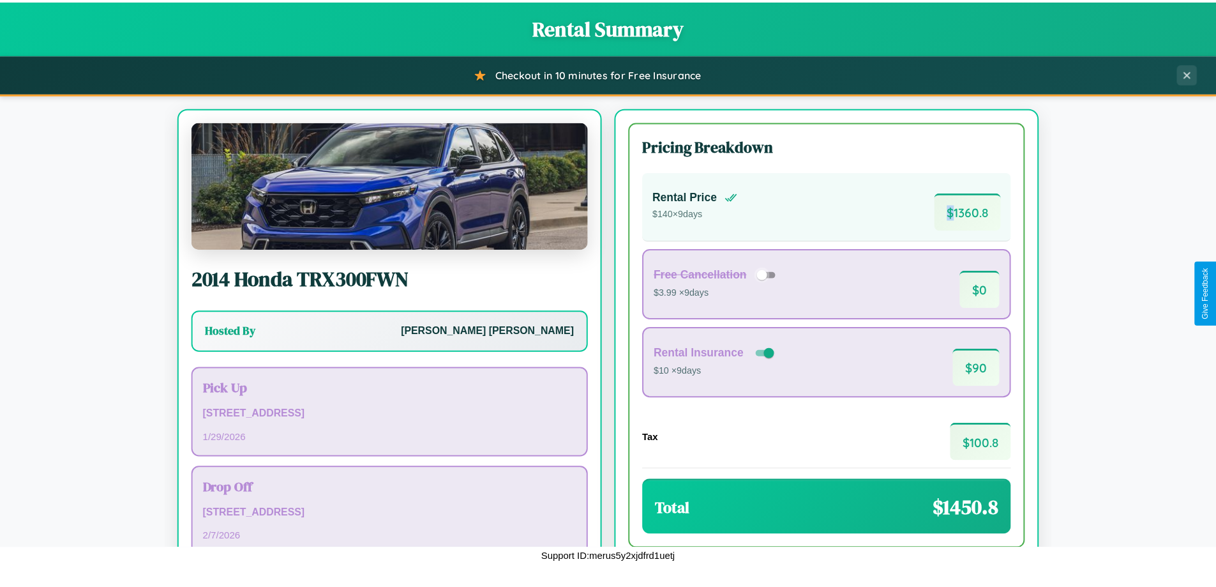
scroll to position [87, 0]
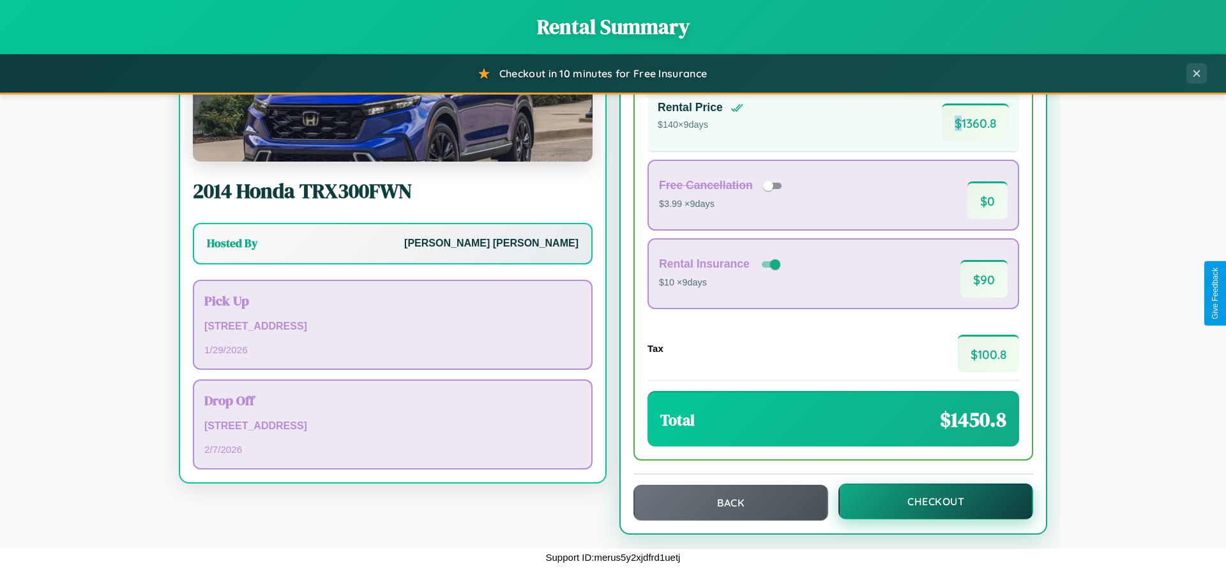
click at [927, 501] on button "Checkout" at bounding box center [935, 501] width 195 height 36
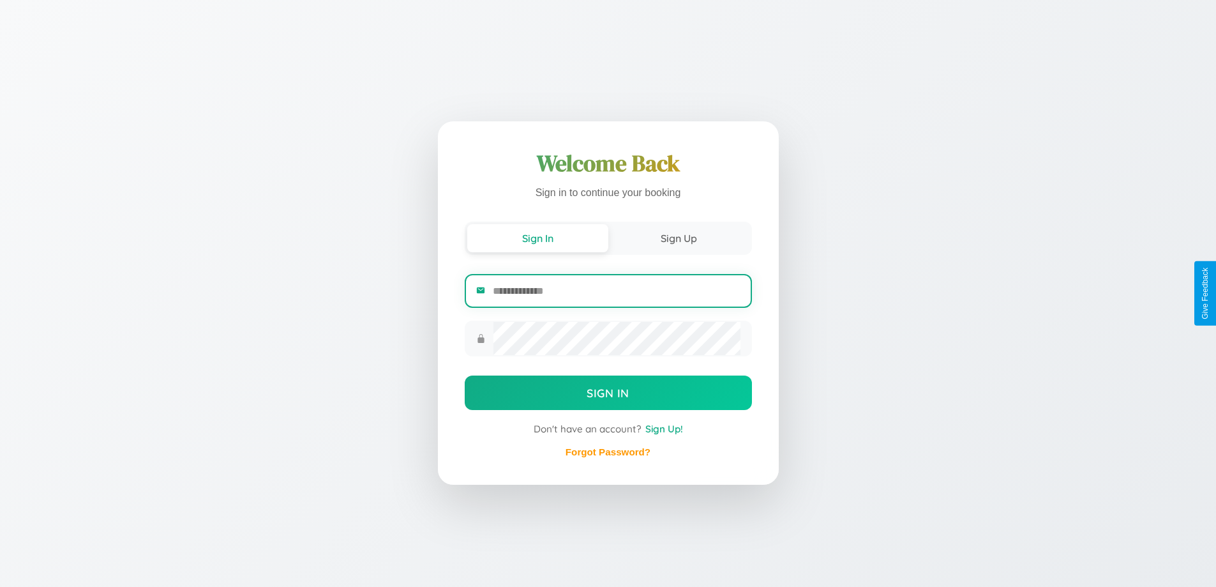
click at [616, 292] on input "email" at bounding box center [616, 290] width 247 height 31
type input "**********"
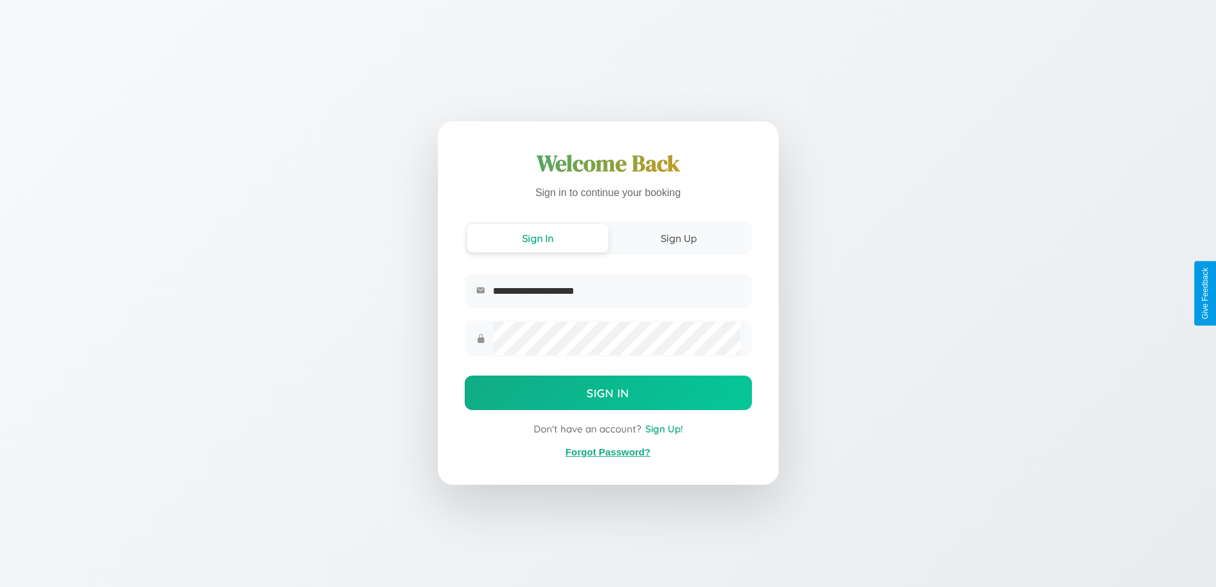
click at [608, 452] on link "Forgot Password?" at bounding box center [608, 451] width 85 height 11
